Goal: Transaction & Acquisition: Purchase product/service

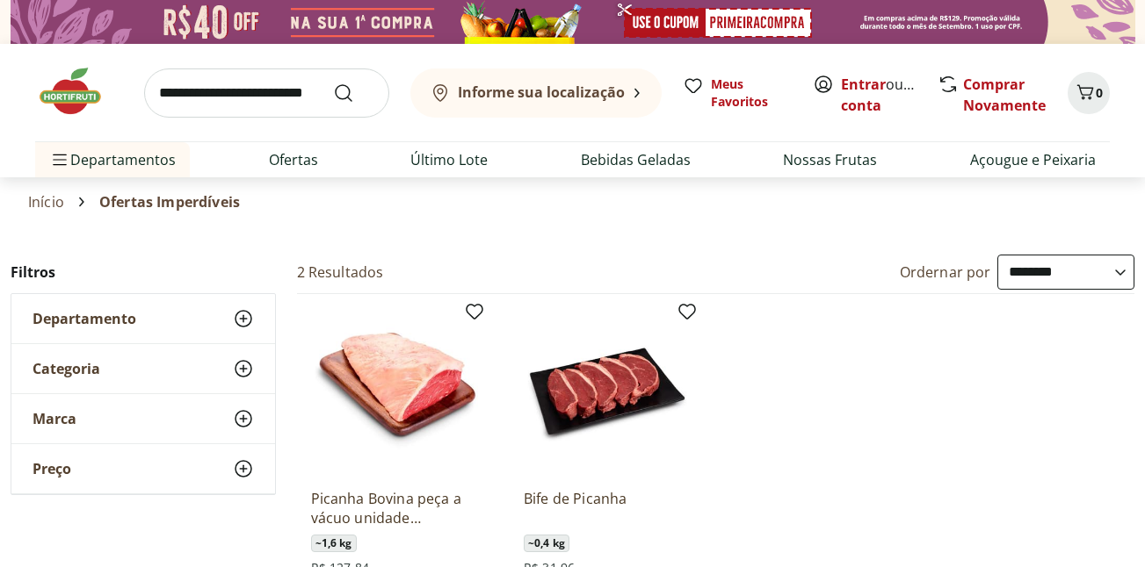
select select "**********"
drag, startPoint x: 842, startPoint y: 387, endPoint x: 811, endPoint y: 365, distance: 37.8
click at [819, 370] on ul "Picanha Bovina peça a vácuo unidade aproximadamente 1,6kg ~ 1,6 kg R$ 127,84 R$…" at bounding box center [716, 480] width 838 height 372
